Goal: Task Accomplishment & Management: Use online tool/utility

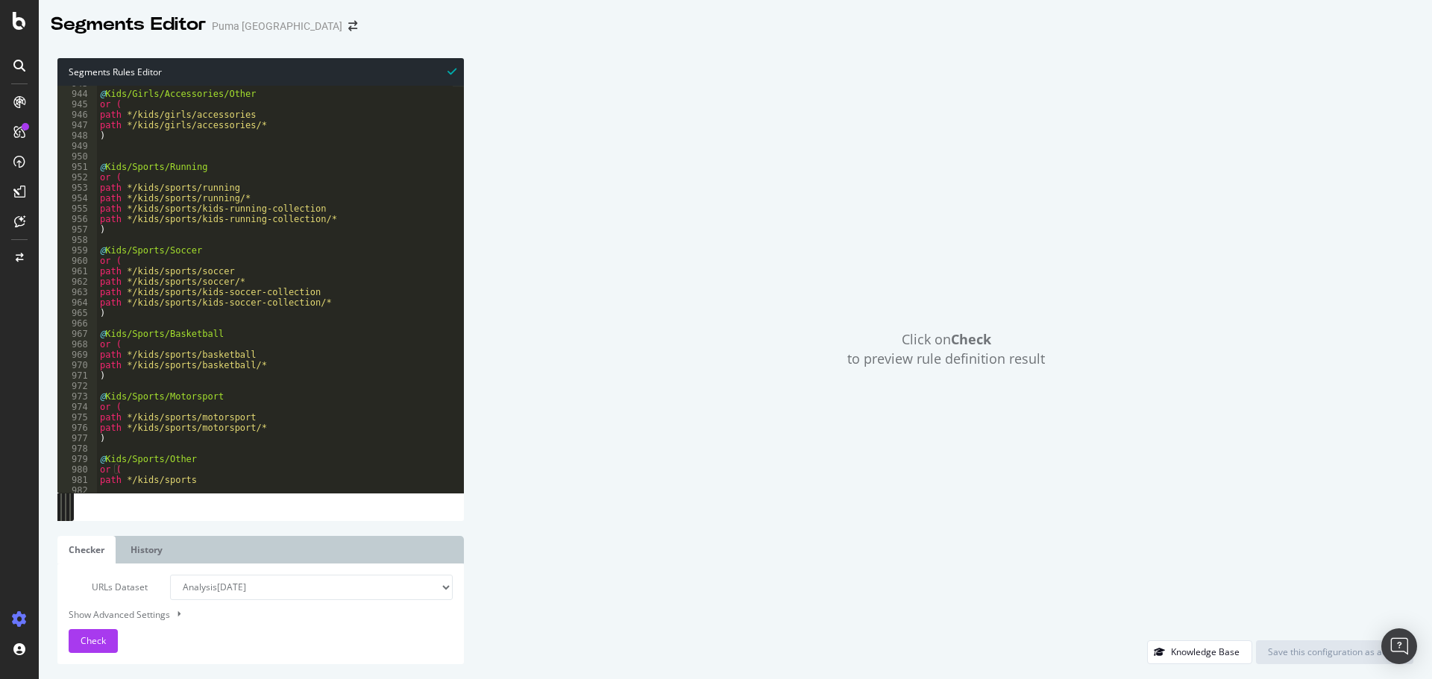
scroll to position [9866, 0]
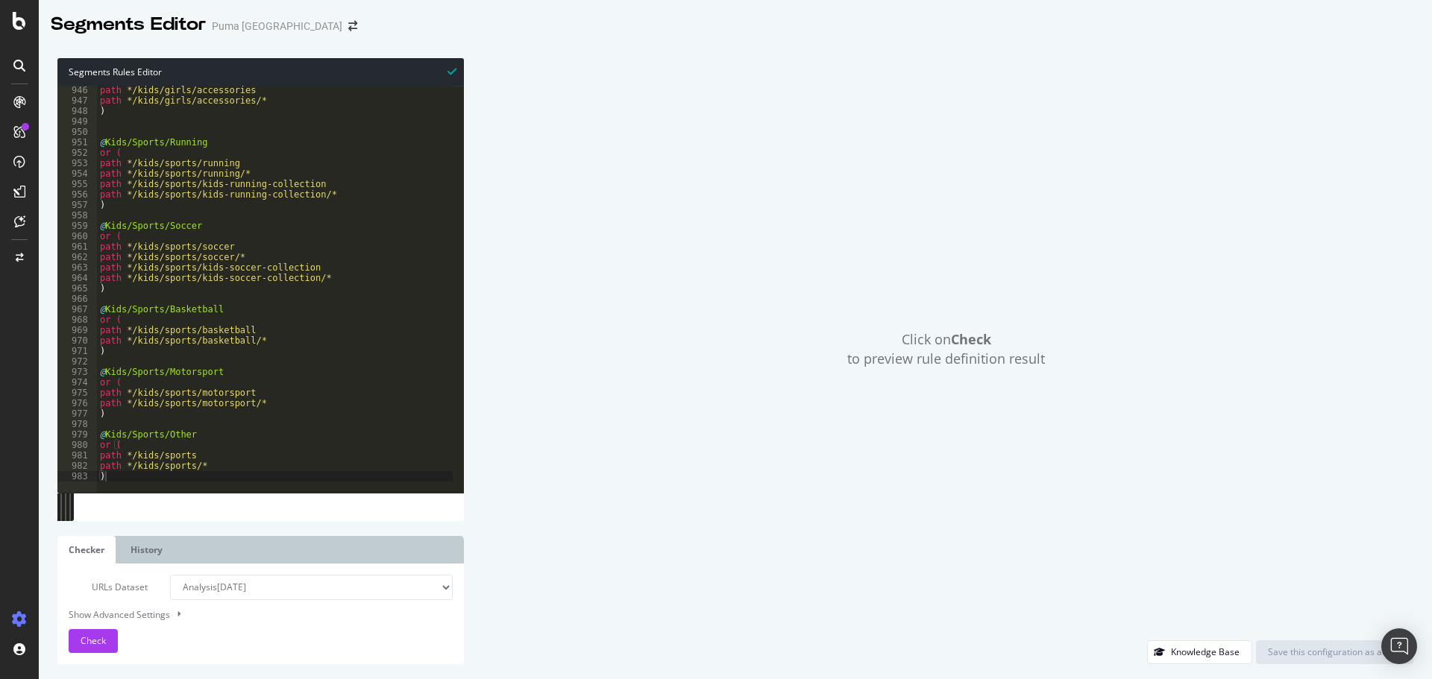
click at [582, 183] on div "Click on Check to preview rule definition result" at bounding box center [946, 349] width 934 height 582
click at [148, 620] on div "Show Advanced Settings" at bounding box center [249, 615] width 384 height 14
select select "5000"
select select "100"
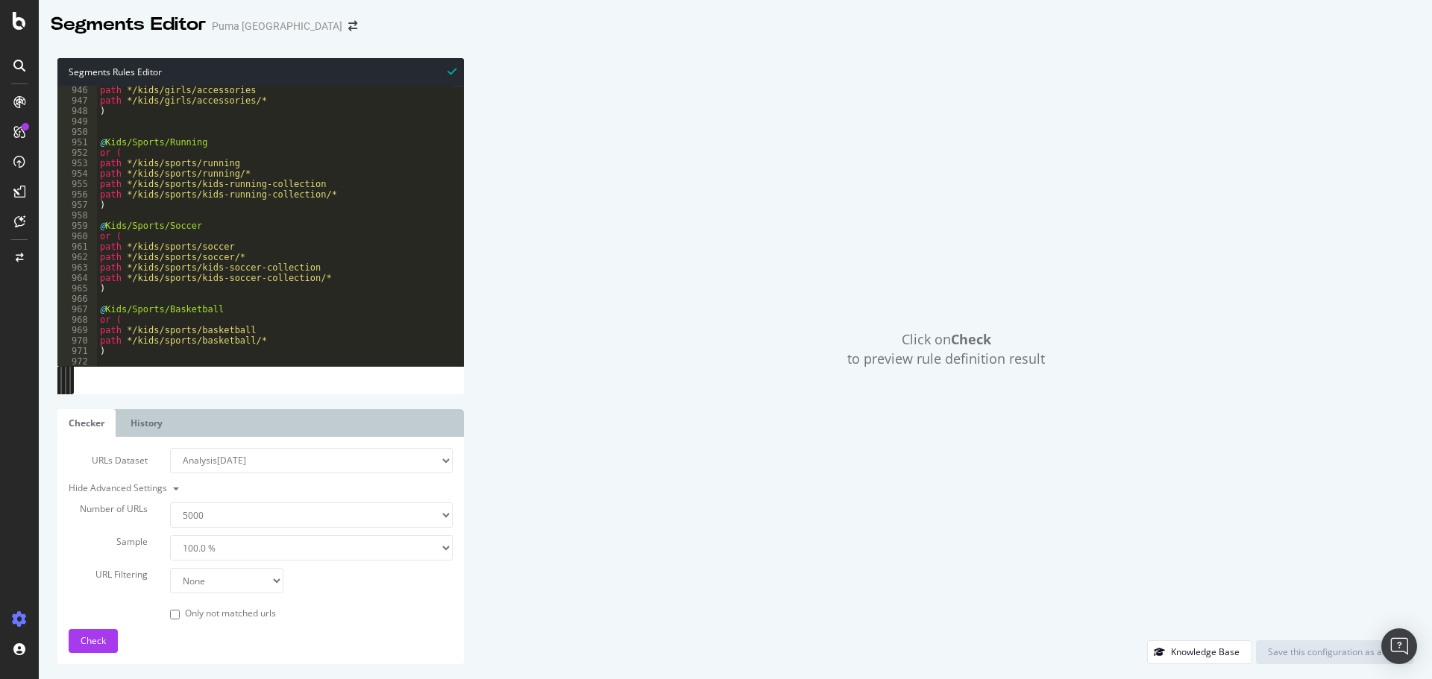
click at [591, 400] on div "Click on Check to preview rule definition result" at bounding box center [946, 349] width 934 height 582
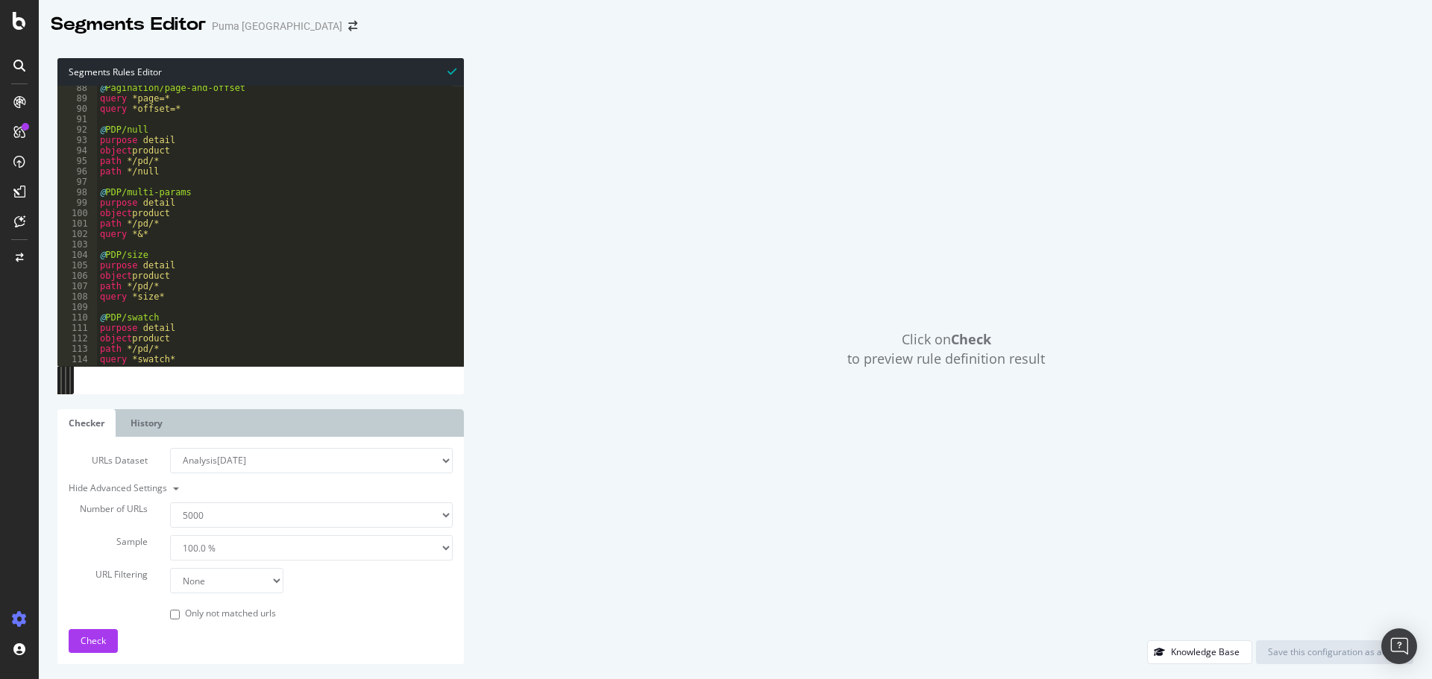
scroll to position [0, 0]
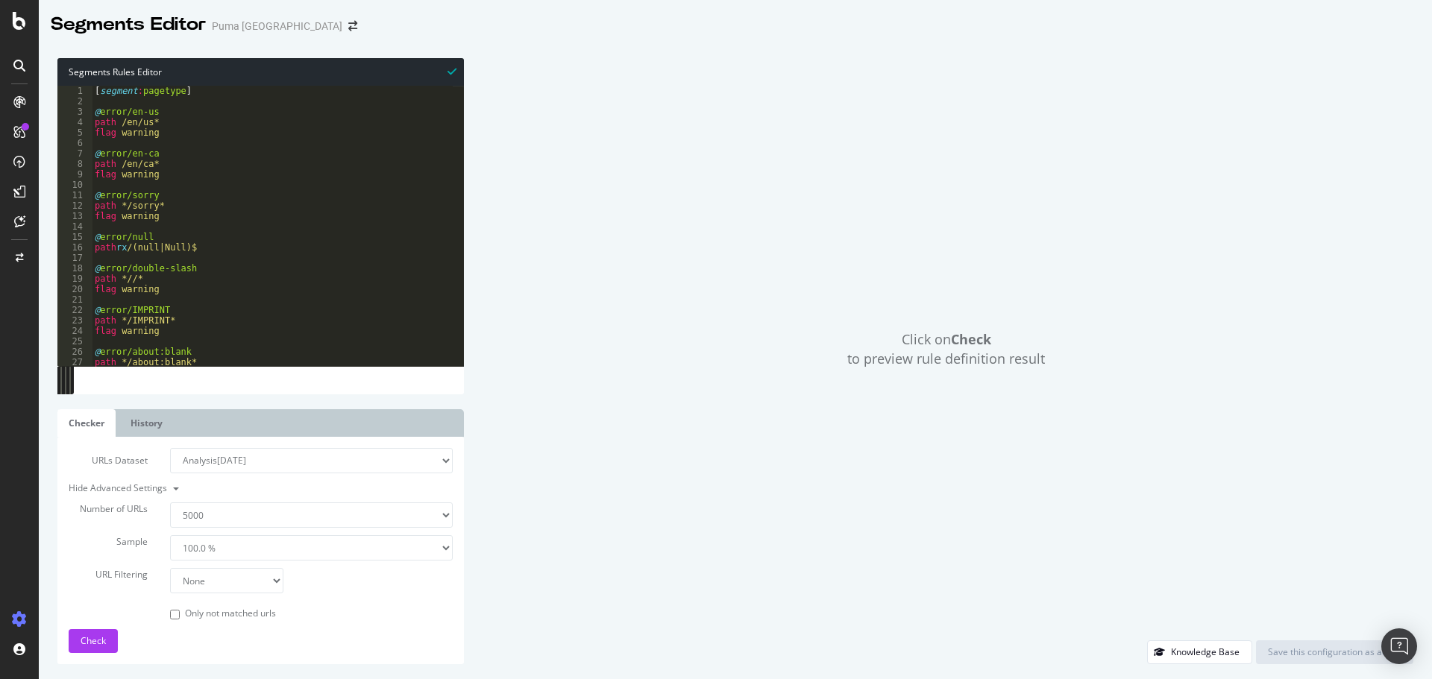
click at [494, 190] on div "Click on Check to preview rule definition result" at bounding box center [946, 349] width 934 height 582
type textarea "@error/sorry"
click at [341, 199] on div "[ segment : pagetype ] @ error/en-us path /en/us* flag warning @ error/en-ca pa…" at bounding box center [478, 231] width 773 height 290
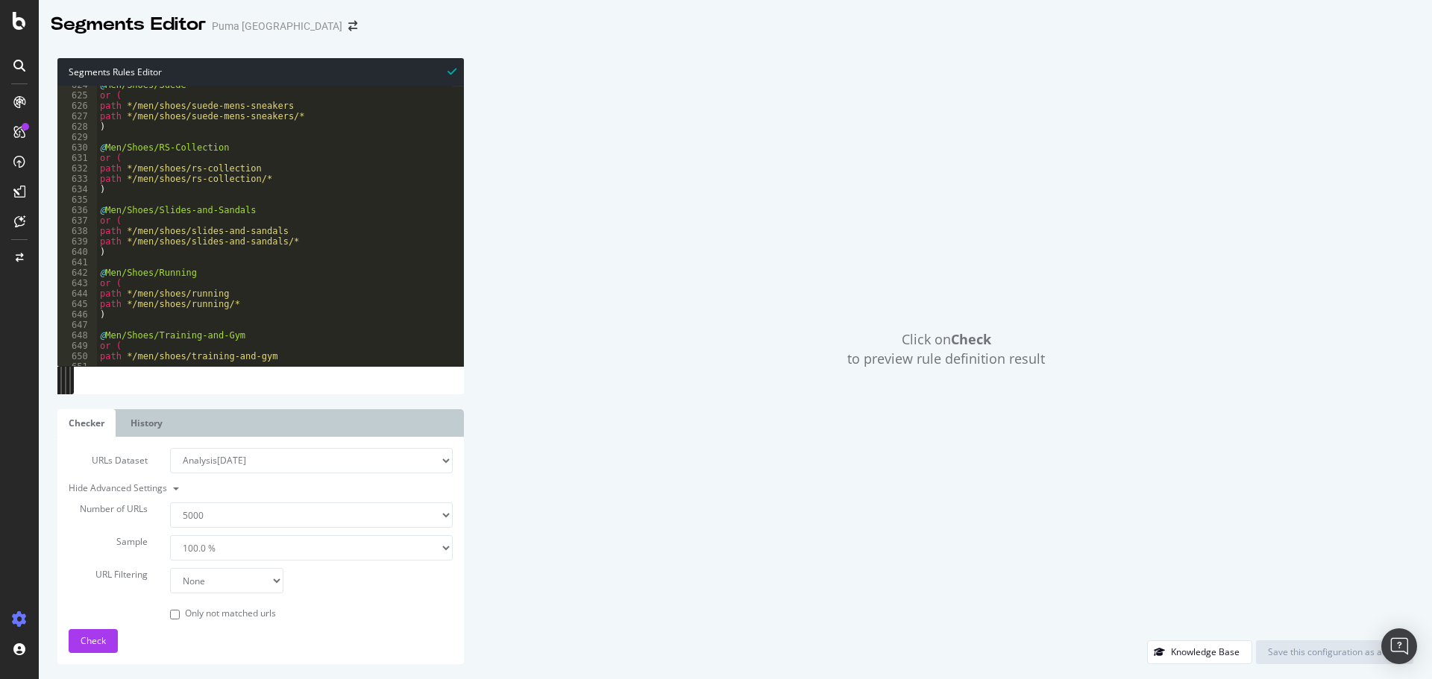
scroll to position [7516, 0]
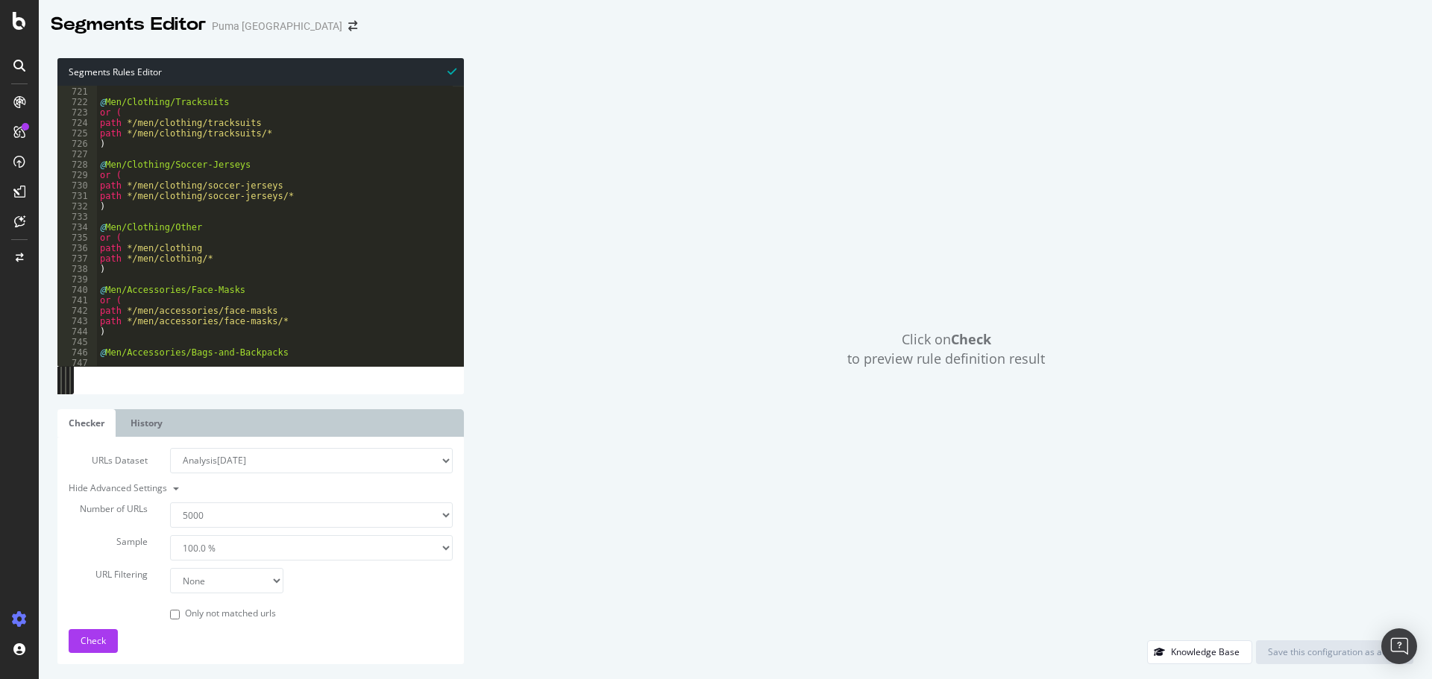
click at [598, 224] on div "Click on Check to preview rule definition result" at bounding box center [946, 349] width 934 height 582
click at [600, 208] on div "Click on Check to preview rule definition result" at bounding box center [946, 349] width 934 height 582
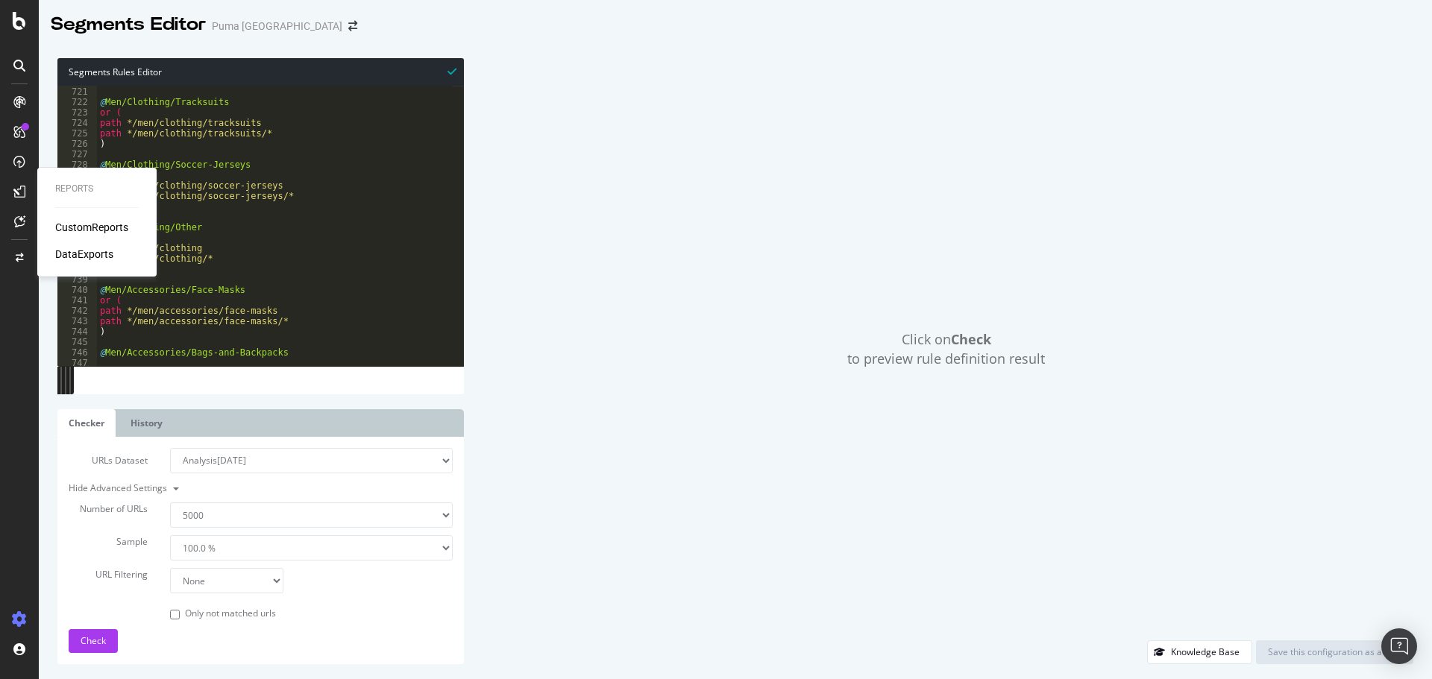
click at [66, 228] on div "CustomReports" at bounding box center [91, 227] width 73 height 15
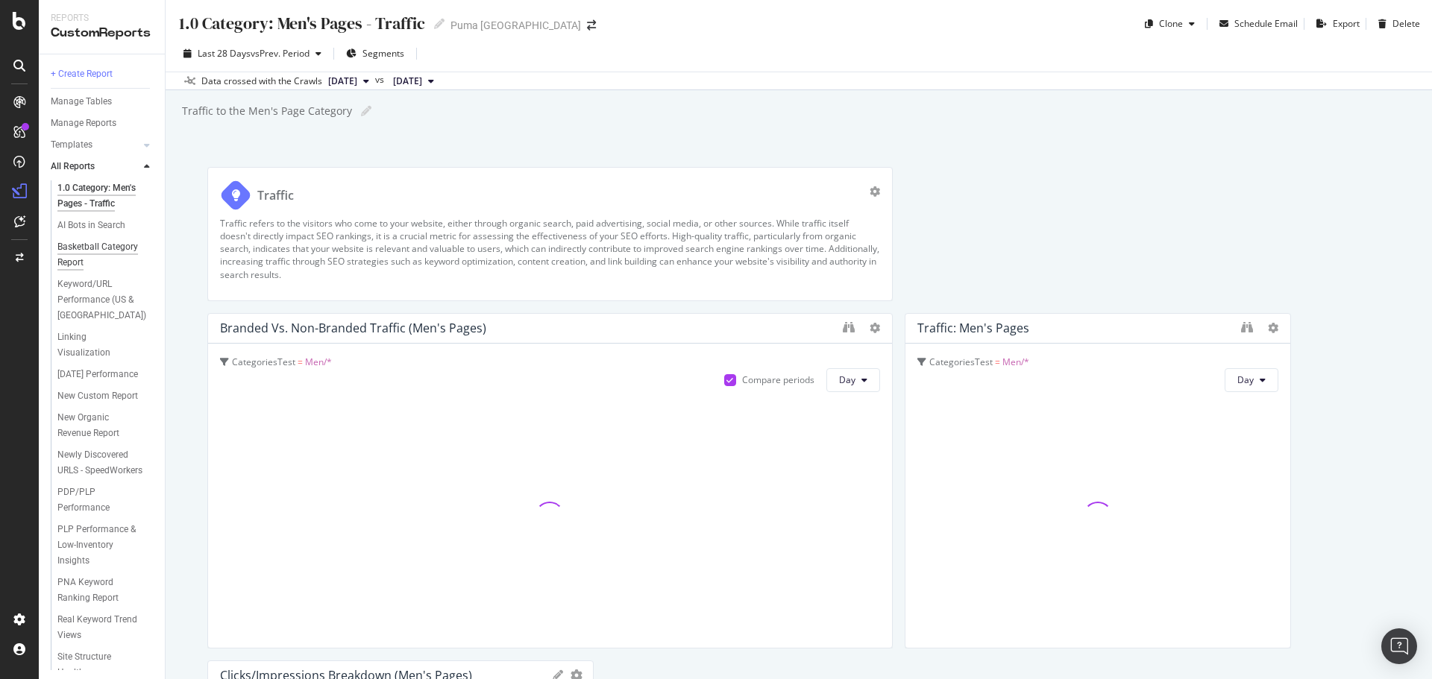
click at [69, 267] on div "Basketball Category Report" at bounding box center [99, 254] width 85 height 31
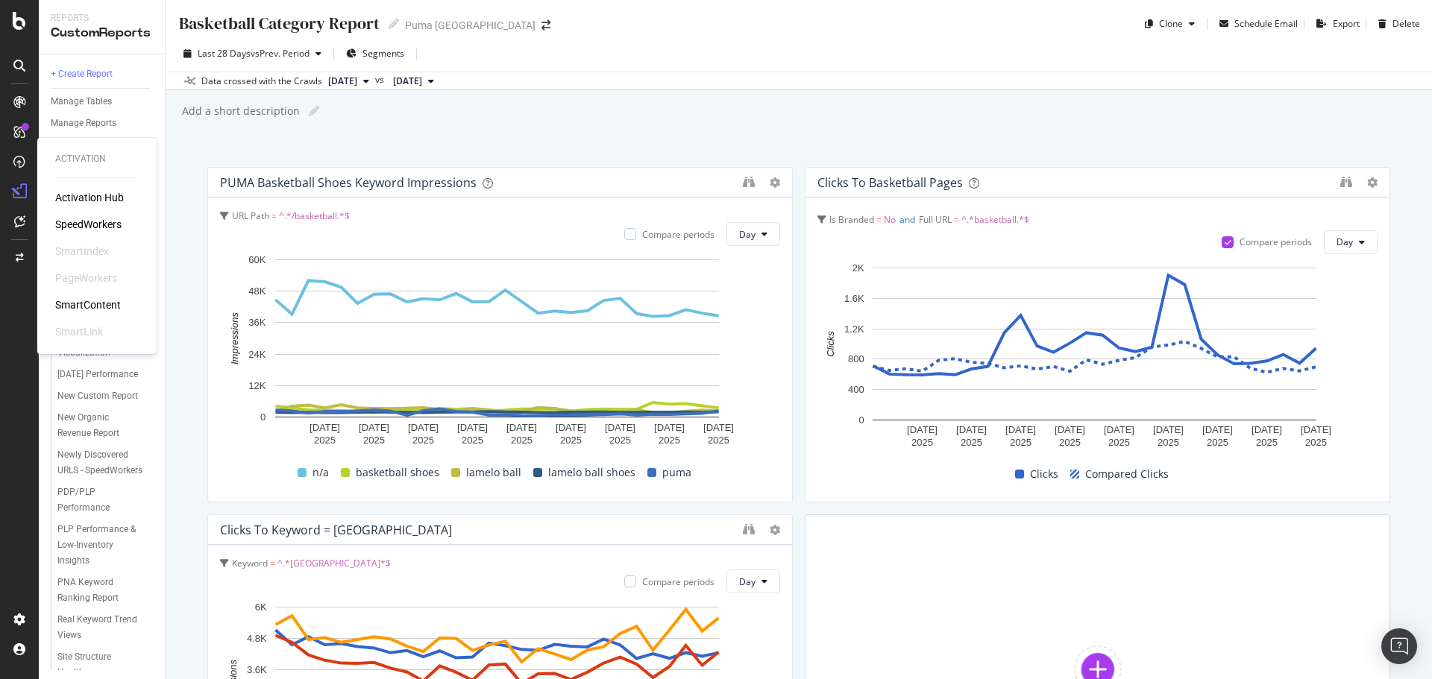
click at [97, 301] on div "SmartContent" at bounding box center [88, 305] width 66 height 15
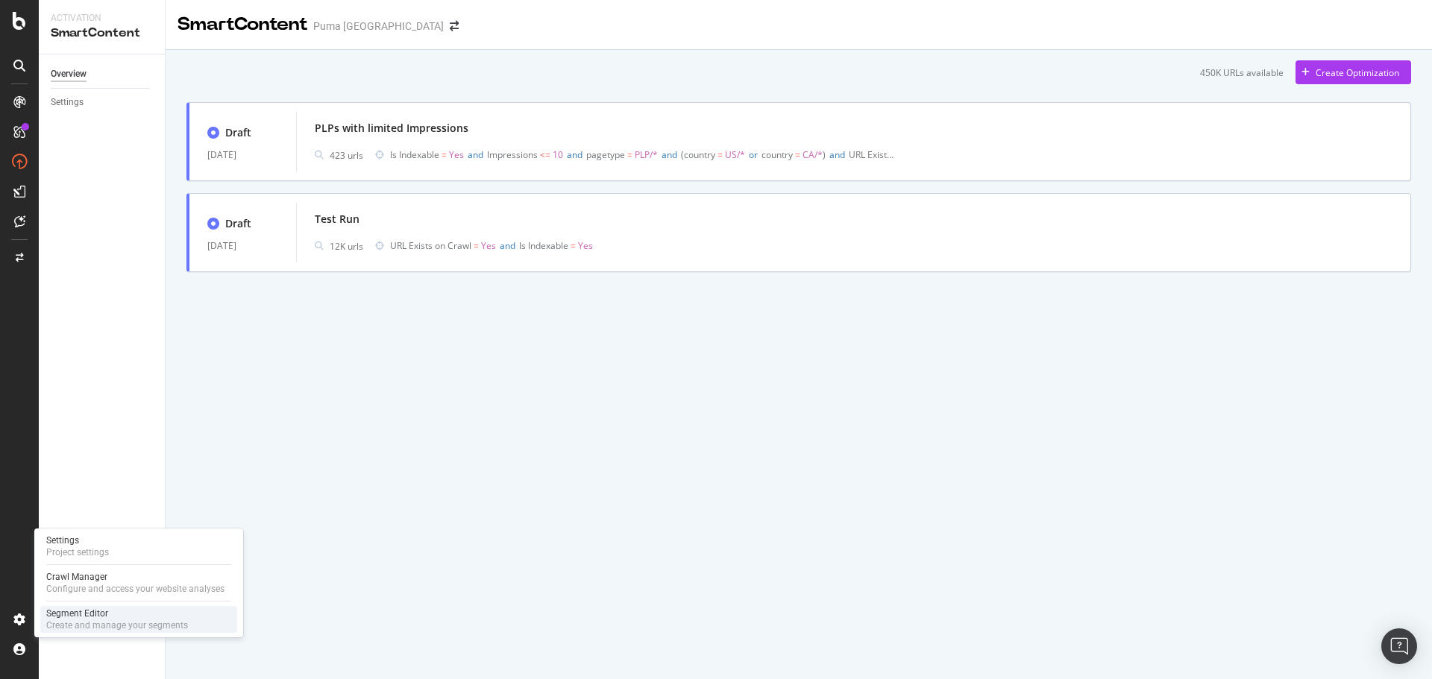
click at [107, 615] on div "Segment Editor" at bounding box center [117, 614] width 142 height 12
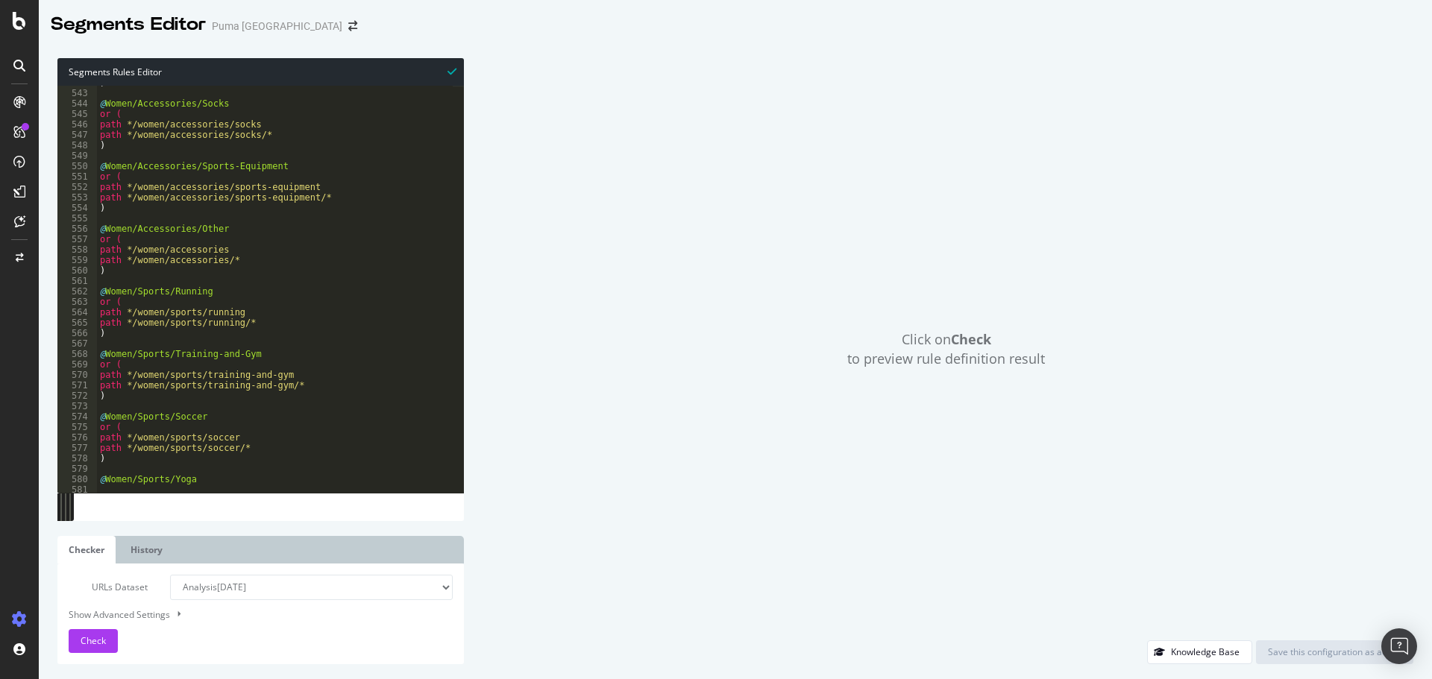
scroll to position [5656, 0]
type textarea "or ("
click at [406, 245] on div ") @ Women/Accessories/Socks or ( path */women/accessories/socks path */women/ac…" at bounding box center [483, 286] width 773 height 417
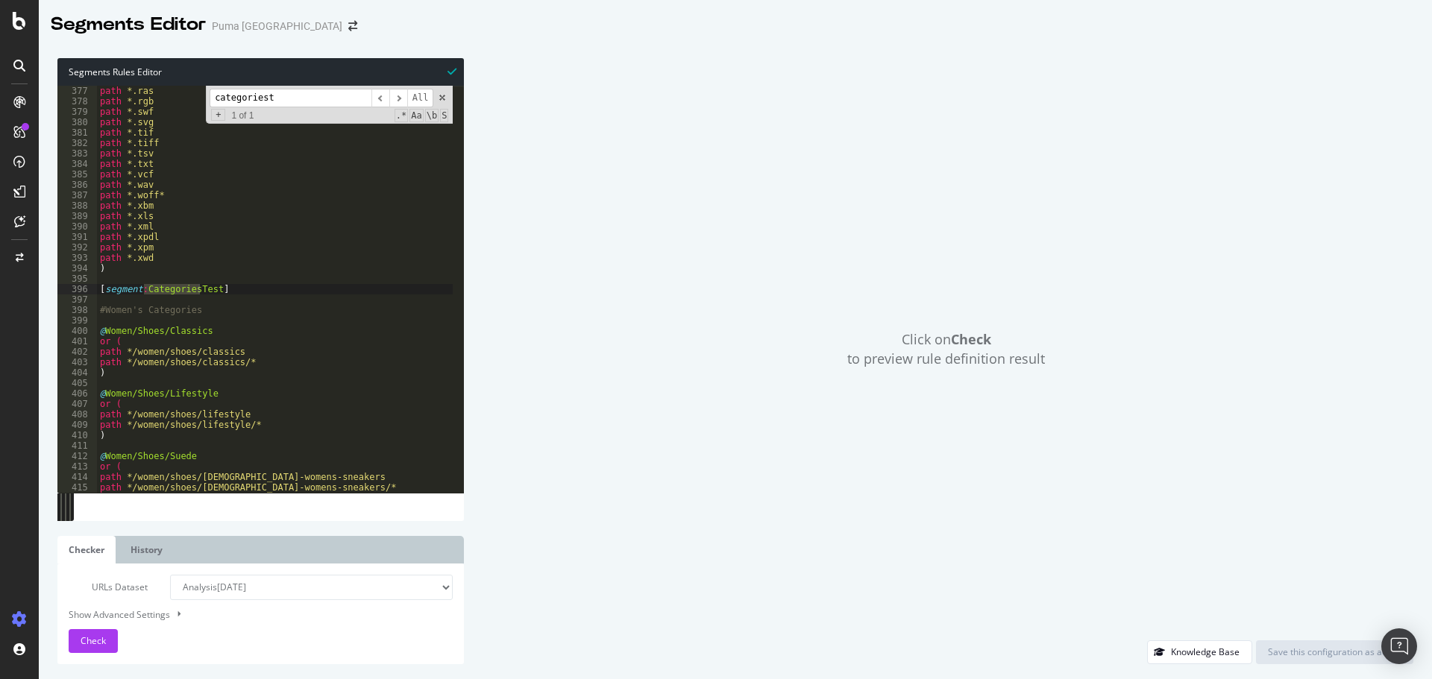
scroll to position [3971, 0]
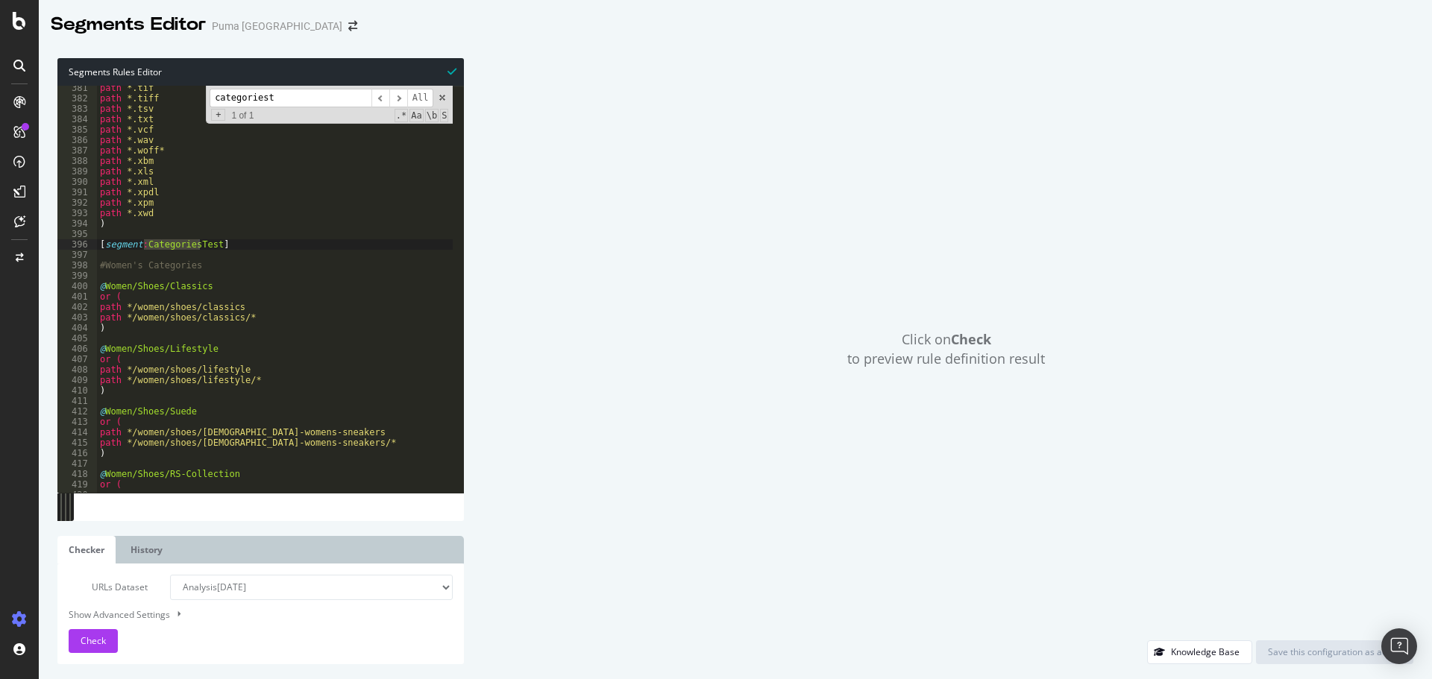
type input "categoriest"
click at [511, 200] on div "Click on Check to preview rule definition result" at bounding box center [946, 349] width 934 height 582
click at [141, 242] on div "path *.tif path *.tiff path *.tsv path *.txt path *.vcf path *.wav path *.woff*…" at bounding box center [483, 291] width 773 height 417
click at [132, 289] on div "path *.tif path *.tiff path *.tsv path *.txt path *.vcf path *.wav path *.woff*…" at bounding box center [483, 291] width 773 height 417
click at [132, 290] on div "path *.tif path *.tiff path *.tsv path *.txt path *.vcf path *.wav path *.woff*…" at bounding box center [483, 291] width 773 height 417
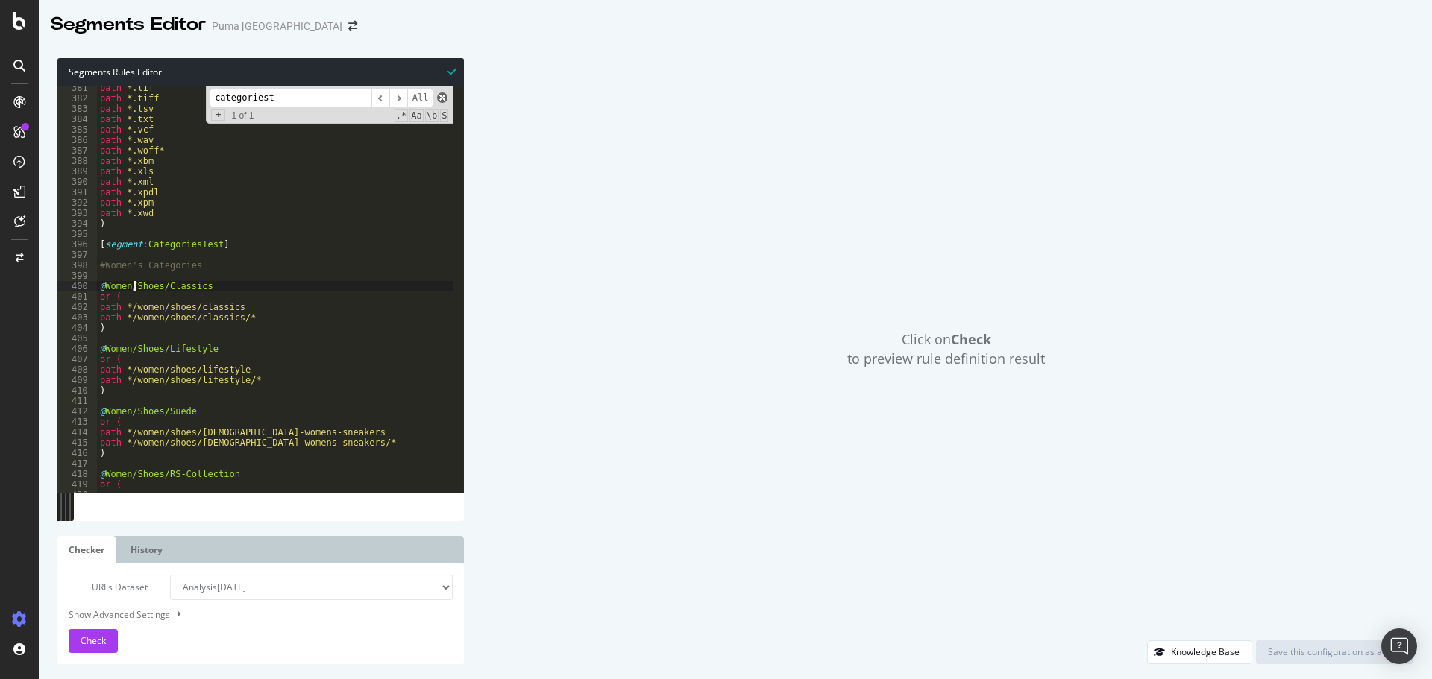
click at [441, 97] on span at bounding box center [442, 97] width 10 height 10
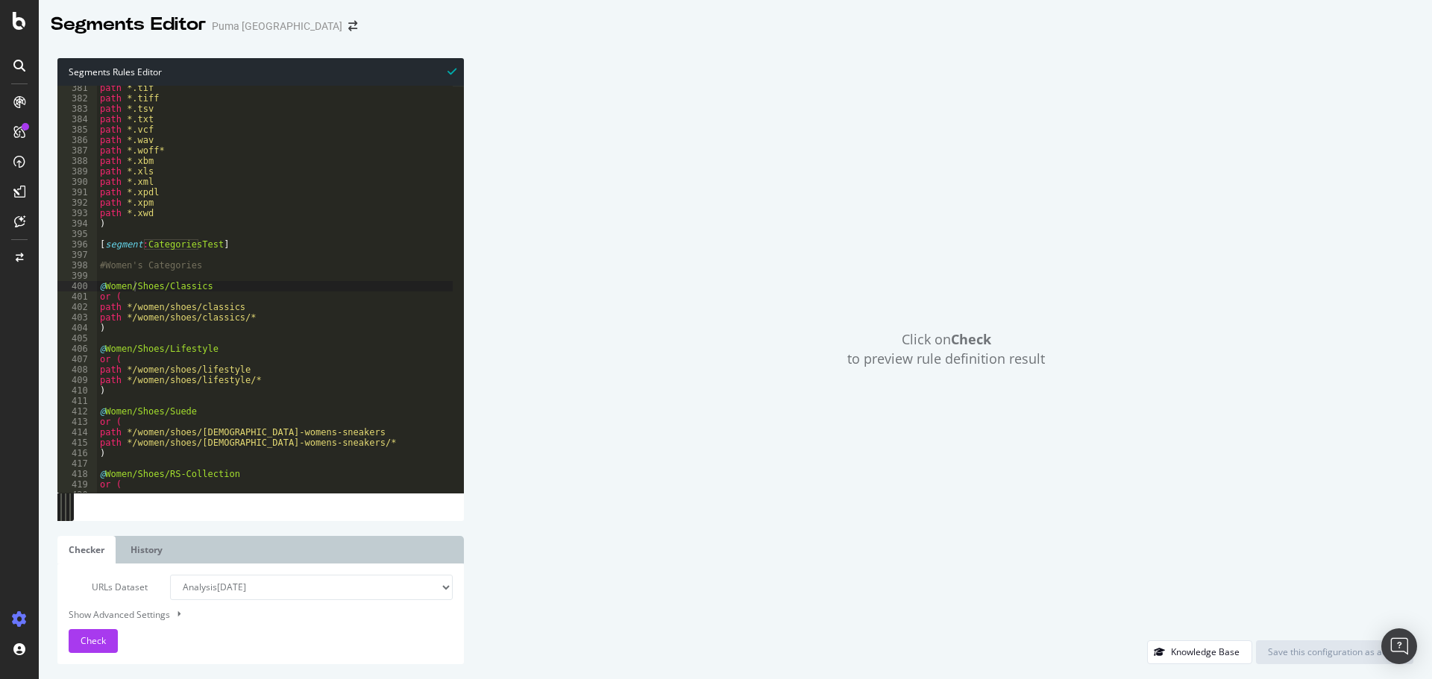
click at [455, 72] on icon at bounding box center [451, 71] width 9 height 10
click at [453, 70] on icon at bounding box center [451, 71] width 9 height 10
click at [141, 330] on div "path *.tif path *.tiff path *.tsv path *.txt path *.vcf path *.wav path *.woff*…" at bounding box center [483, 291] width 773 height 417
click at [210, 285] on div "path *.tif path *.tiff path *.tsv path *.txt path *.vcf path *.wav path *.woff*…" at bounding box center [483, 291] width 773 height 417
click at [198, 380] on div "path *.tif path *.tiff path *.tsv path *.txt path *.vcf path *.wav path *.woff*…" at bounding box center [483, 291] width 773 height 417
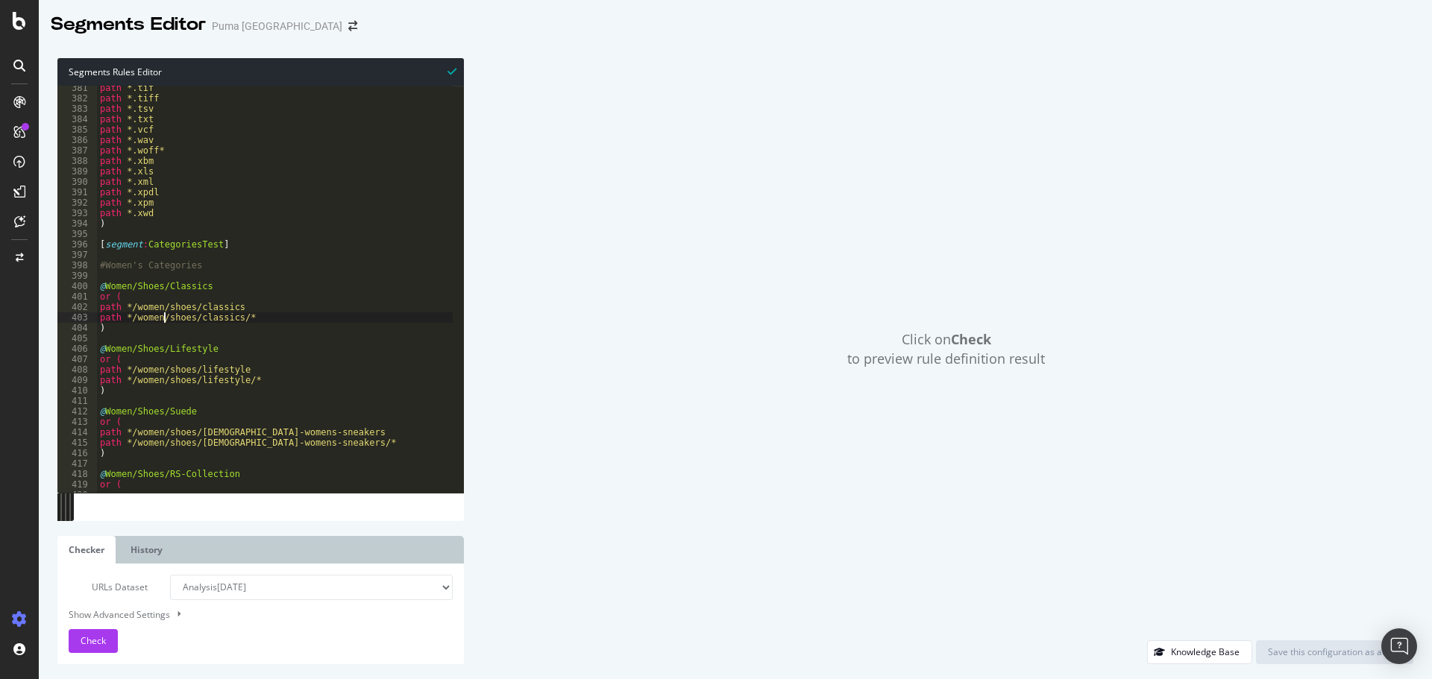
click at [163, 312] on div "path *.tif path *.tiff path *.tsv path *.txt path *.vcf path *.wav path *.woff*…" at bounding box center [483, 291] width 773 height 417
click at [450, 72] on icon at bounding box center [451, 71] width 9 height 10
click at [656, 192] on div "Click on Check to preview rule definition result" at bounding box center [946, 349] width 934 height 582
click at [95, 650] on div "Check" at bounding box center [93, 641] width 25 height 22
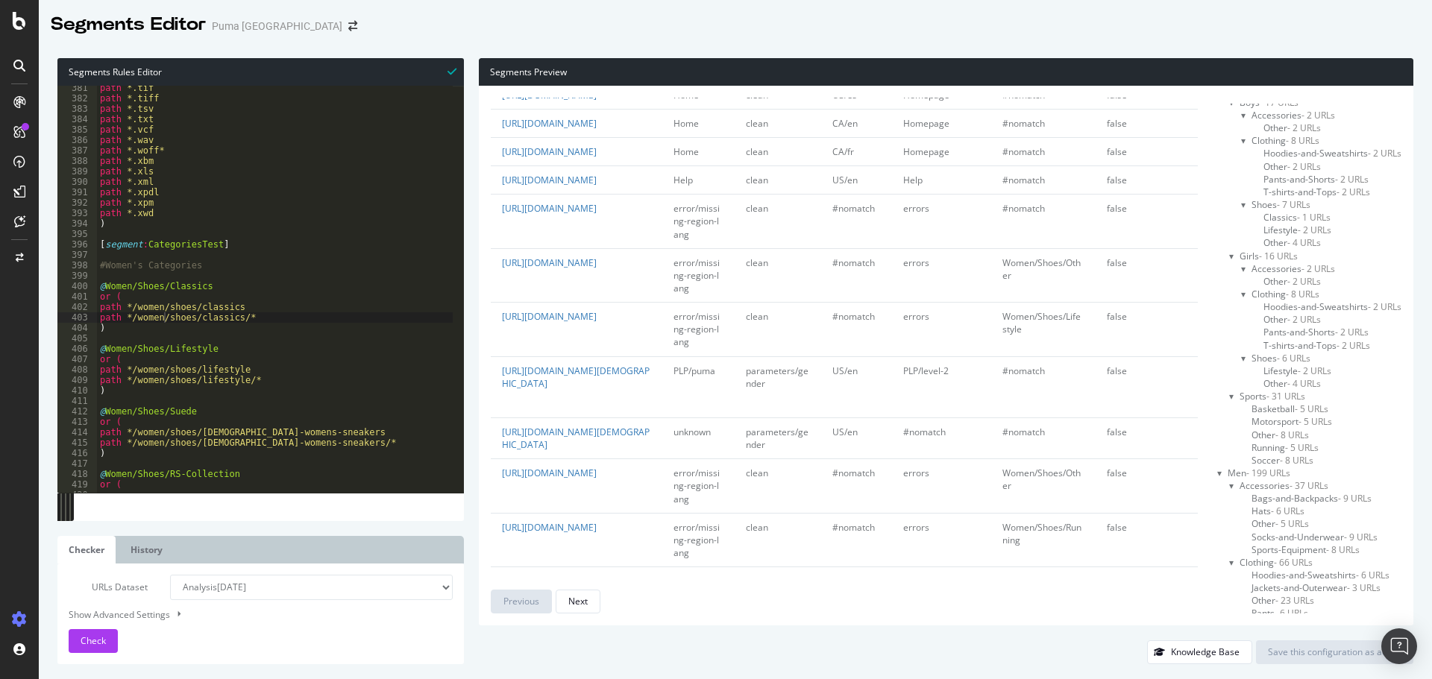
scroll to position [0, 0]
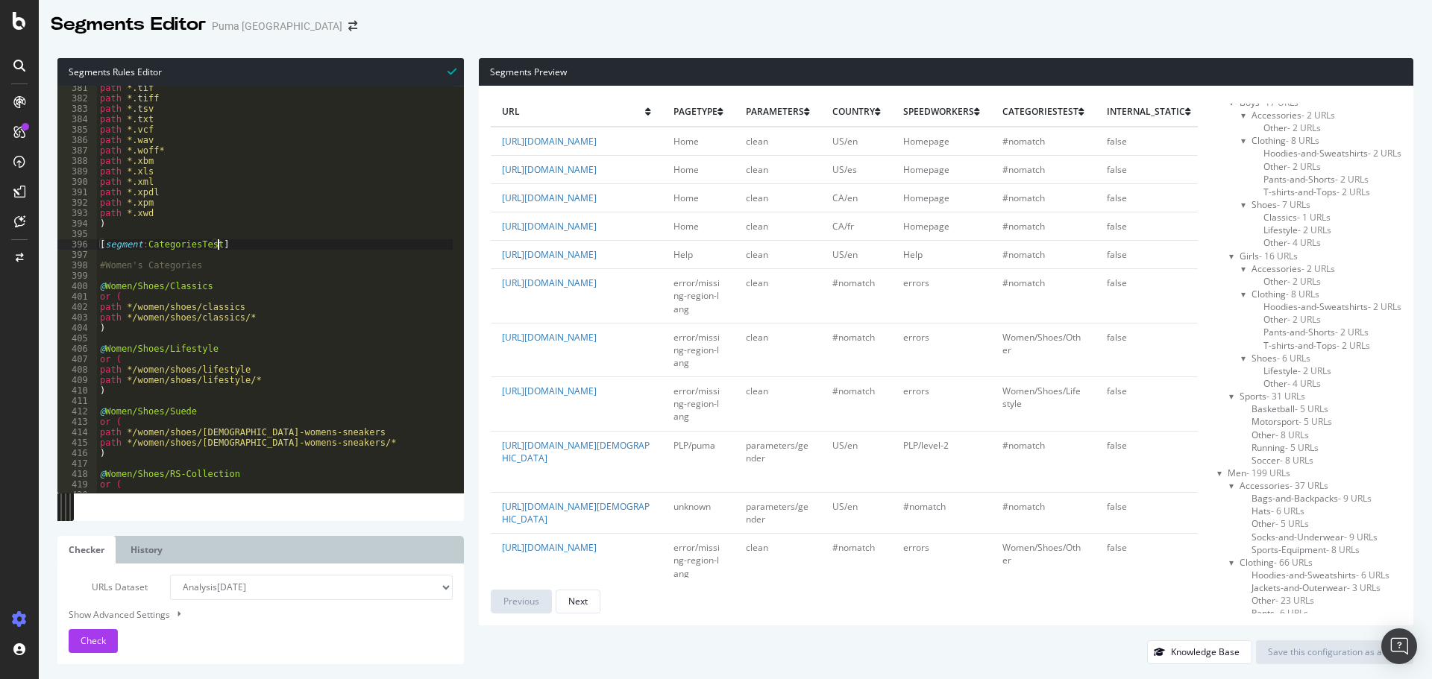
click at [223, 245] on div "path *.tif path *.tiff path *.tsv path *.txt path *.vcf path *.wav path *.woff*…" at bounding box center [483, 291] width 773 height 417
click at [87, 641] on span "Check" at bounding box center [93, 641] width 25 height 13
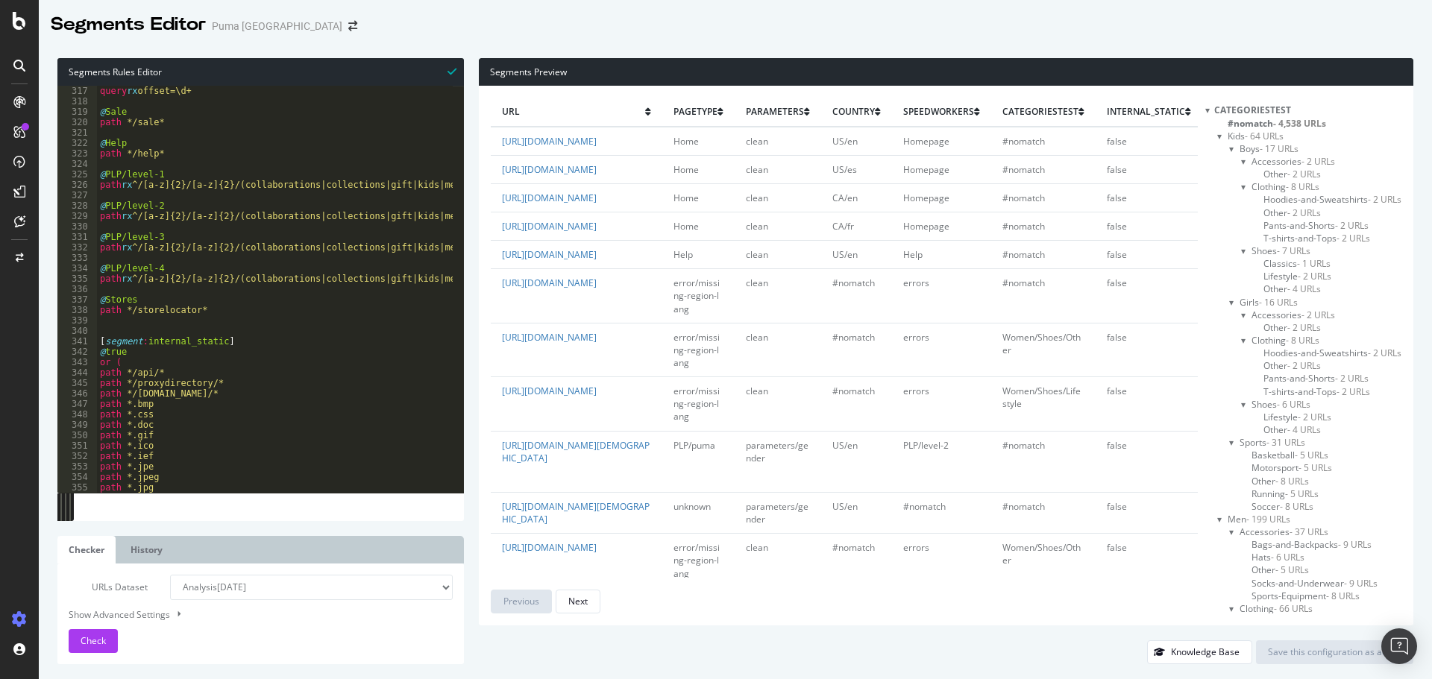
scroll to position [3255, 0]
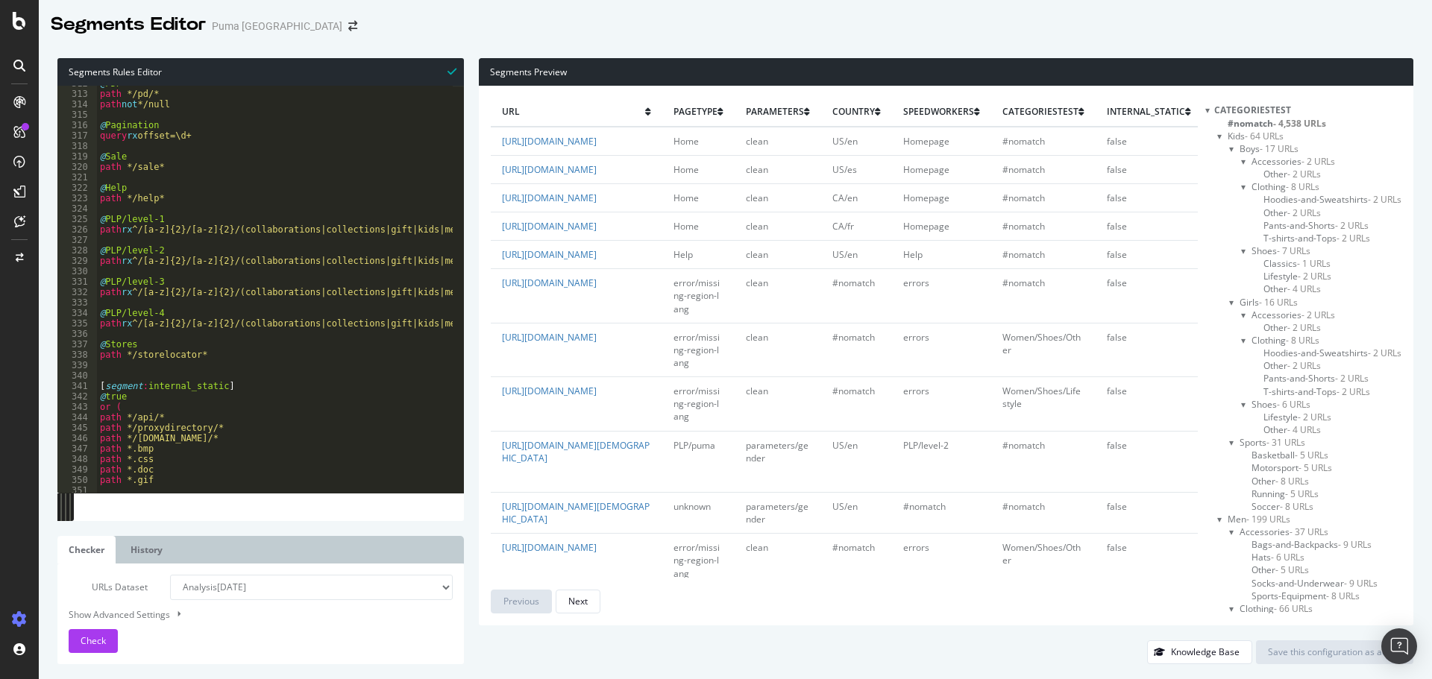
type textarea "path */storelocator*"
click at [221, 351] on div "@ PDP path */pd/* path not */null @ Pagination query rx offset=\d+ @ Sale path …" at bounding box center [483, 286] width 773 height 417
click at [98, 631] on div "Check" at bounding box center [93, 641] width 25 height 22
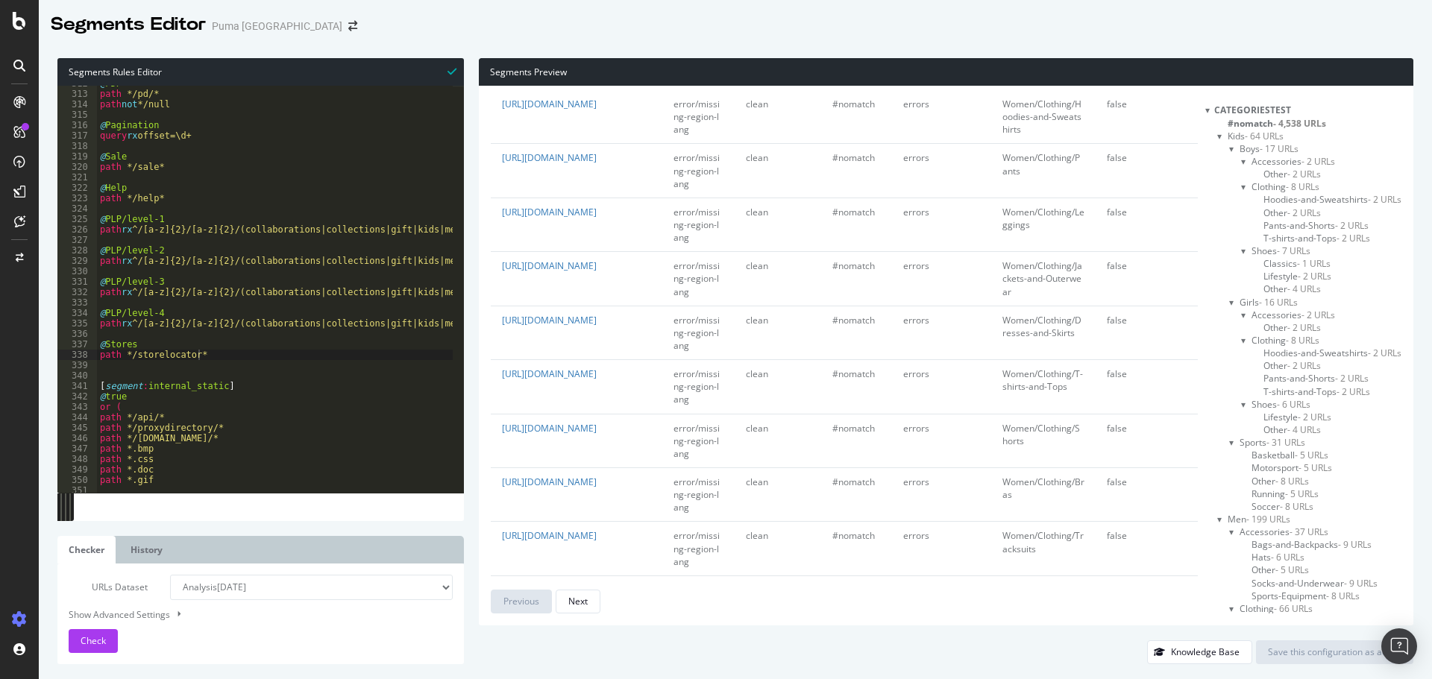
scroll to position [895, 0]
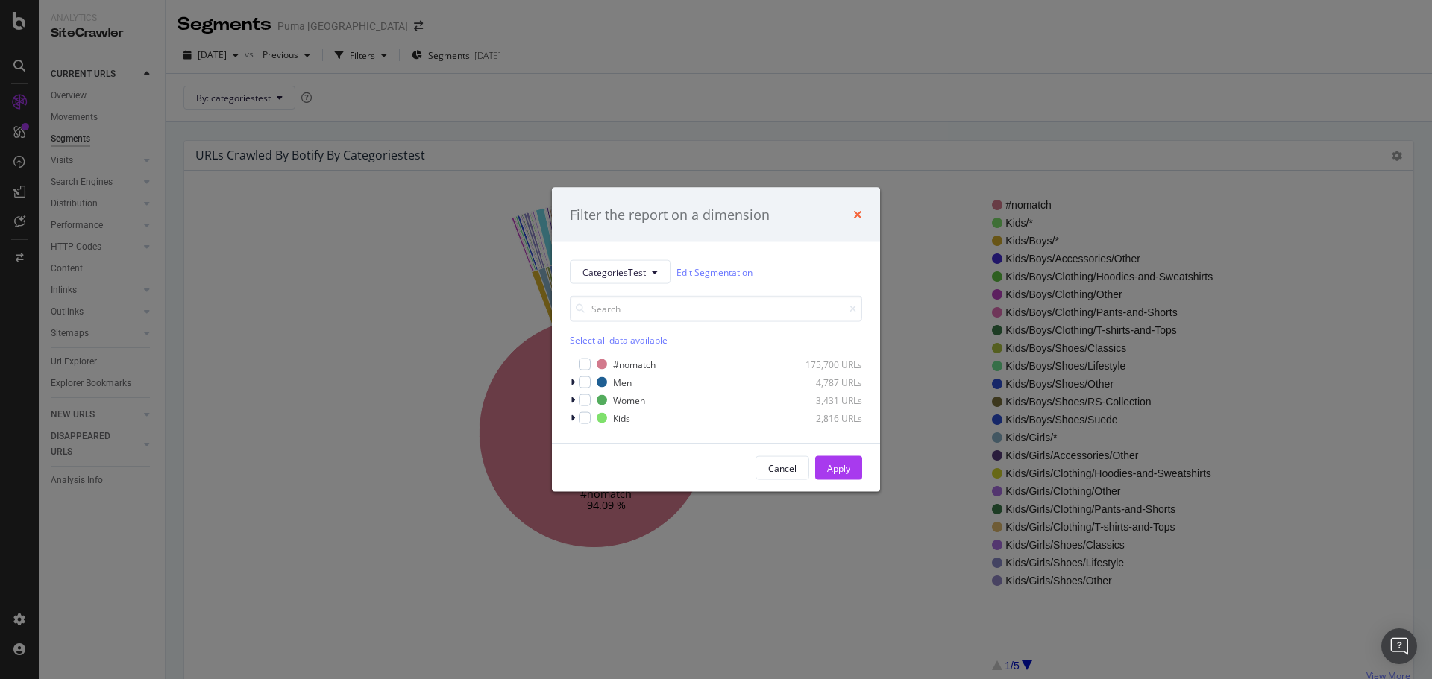
click at [858, 212] on icon "times" at bounding box center [857, 215] width 9 height 12
